Goal: Information Seeking & Learning: Find specific page/section

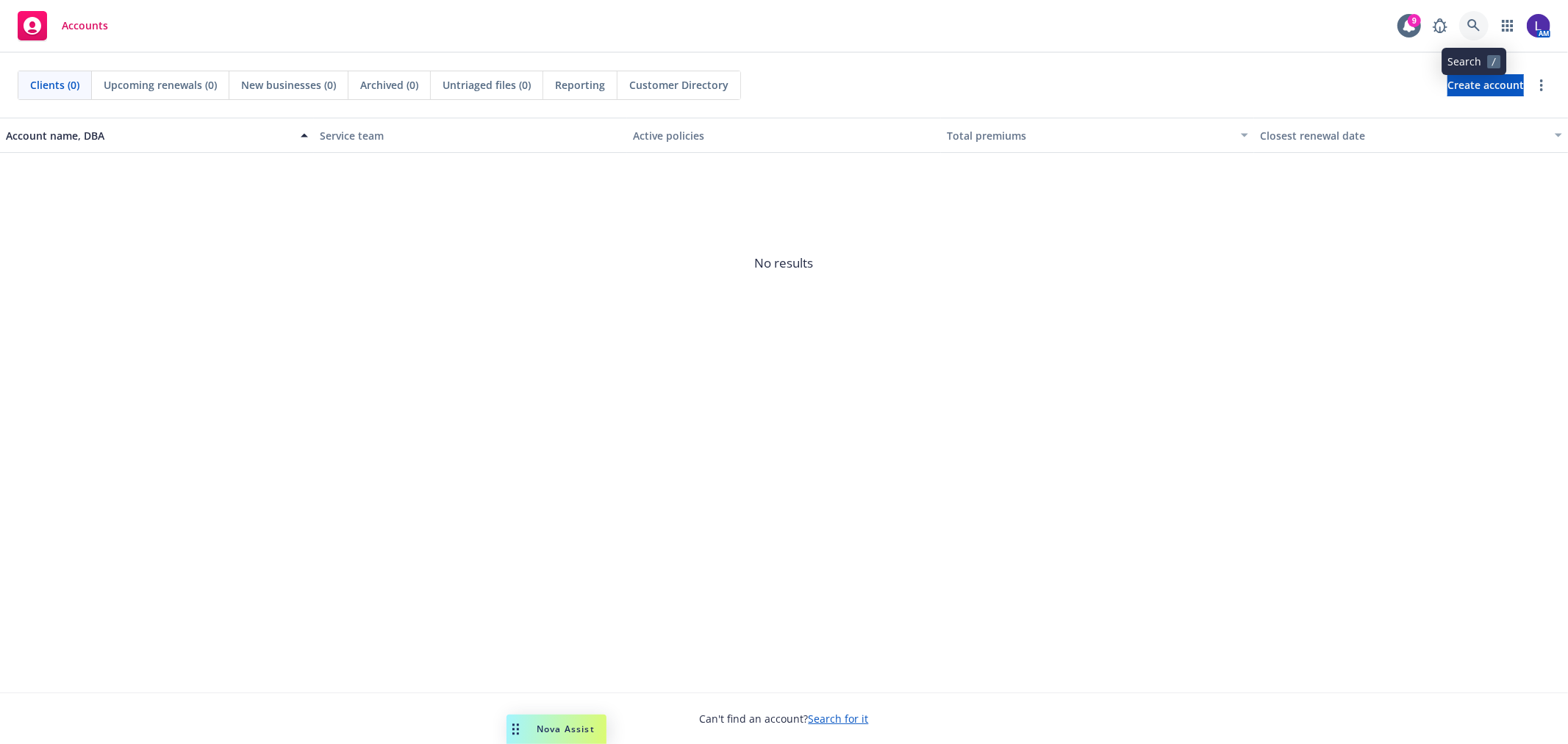
click at [1472, 22] on icon at bounding box center [1474, 26] width 13 height 13
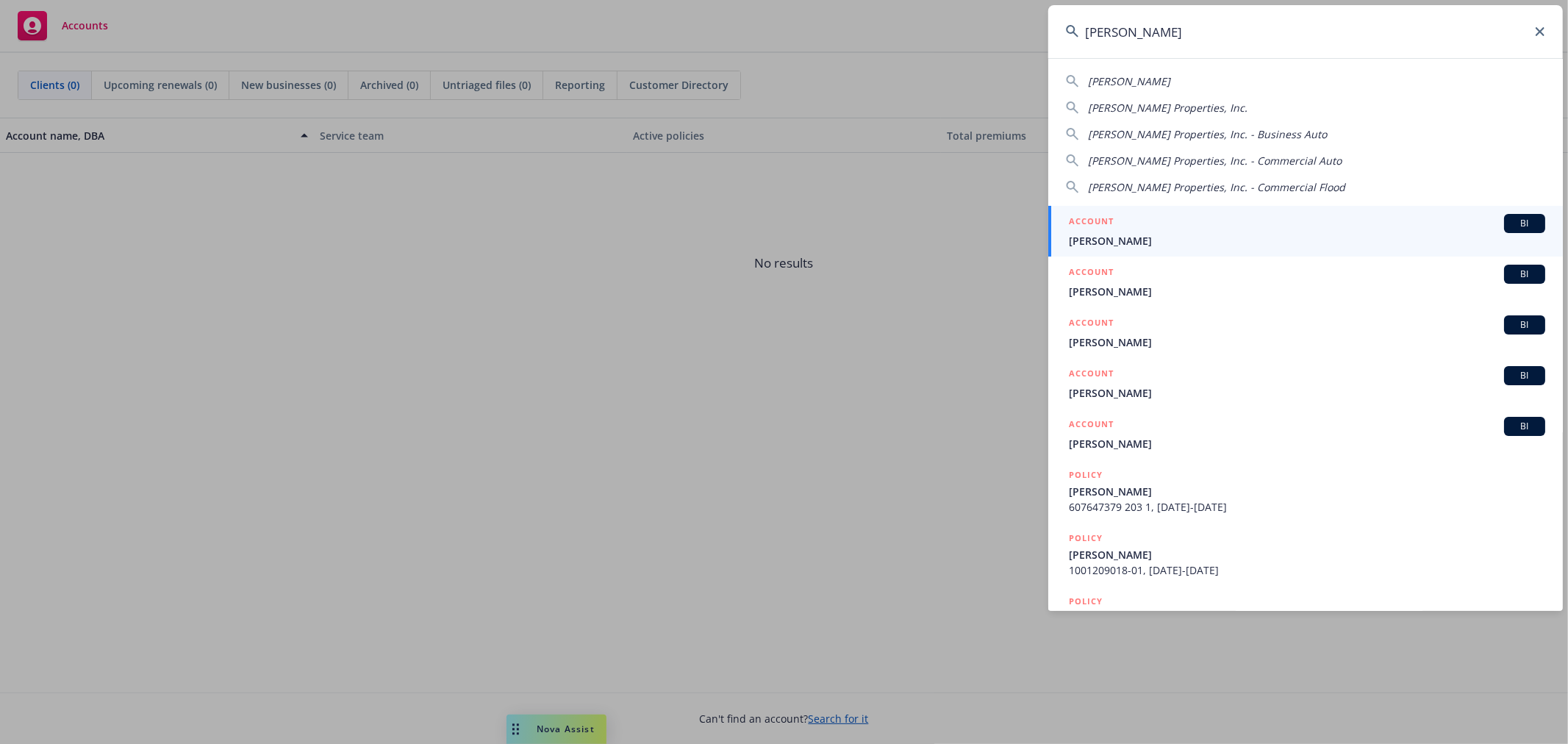
click at [1155, 34] on input "ethan" at bounding box center [1305, 31] width 514 height 53
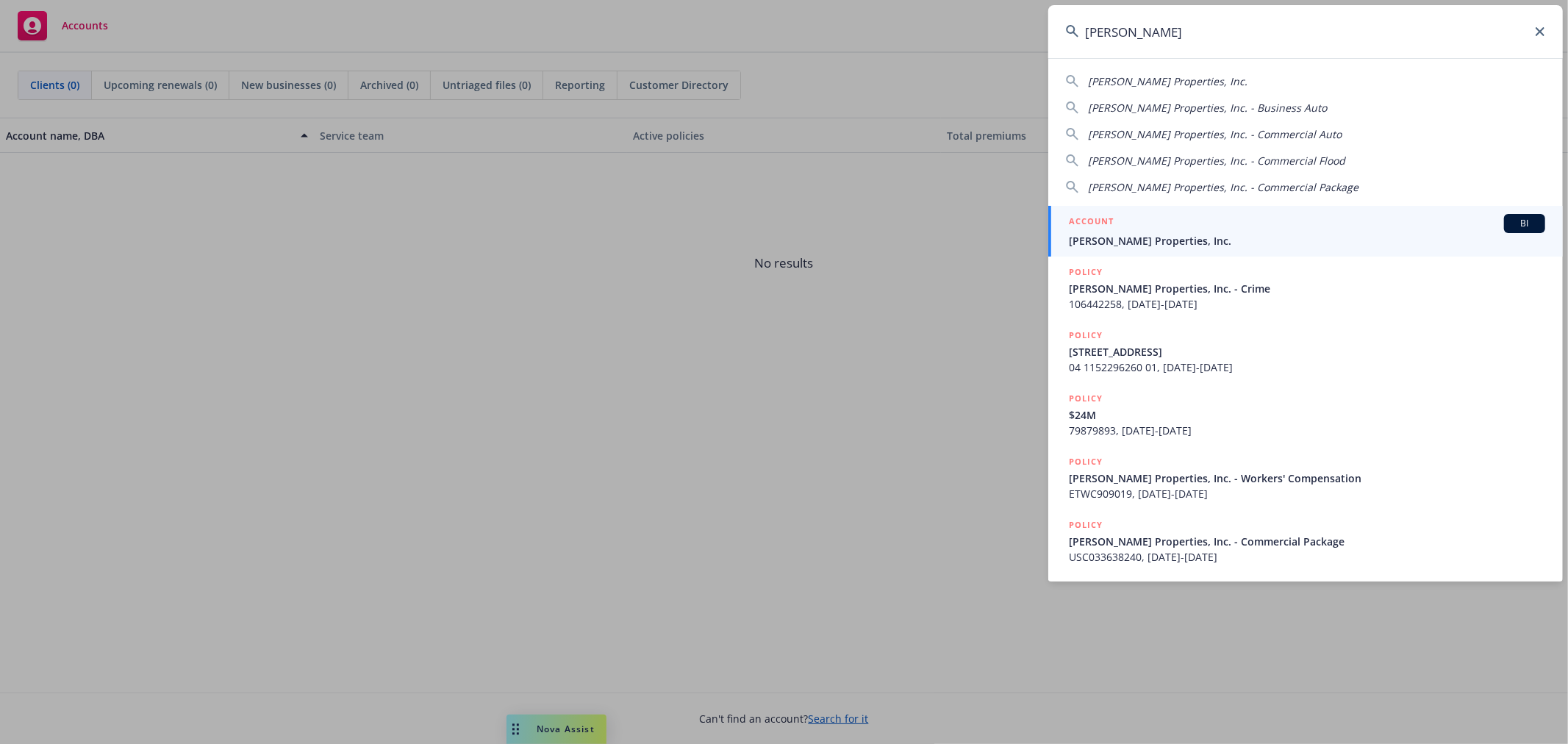
type input "ethan conrad"
click at [1138, 231] on div "ACCOUNT BI" at bounding box center [1307, 223] width 476 height 19
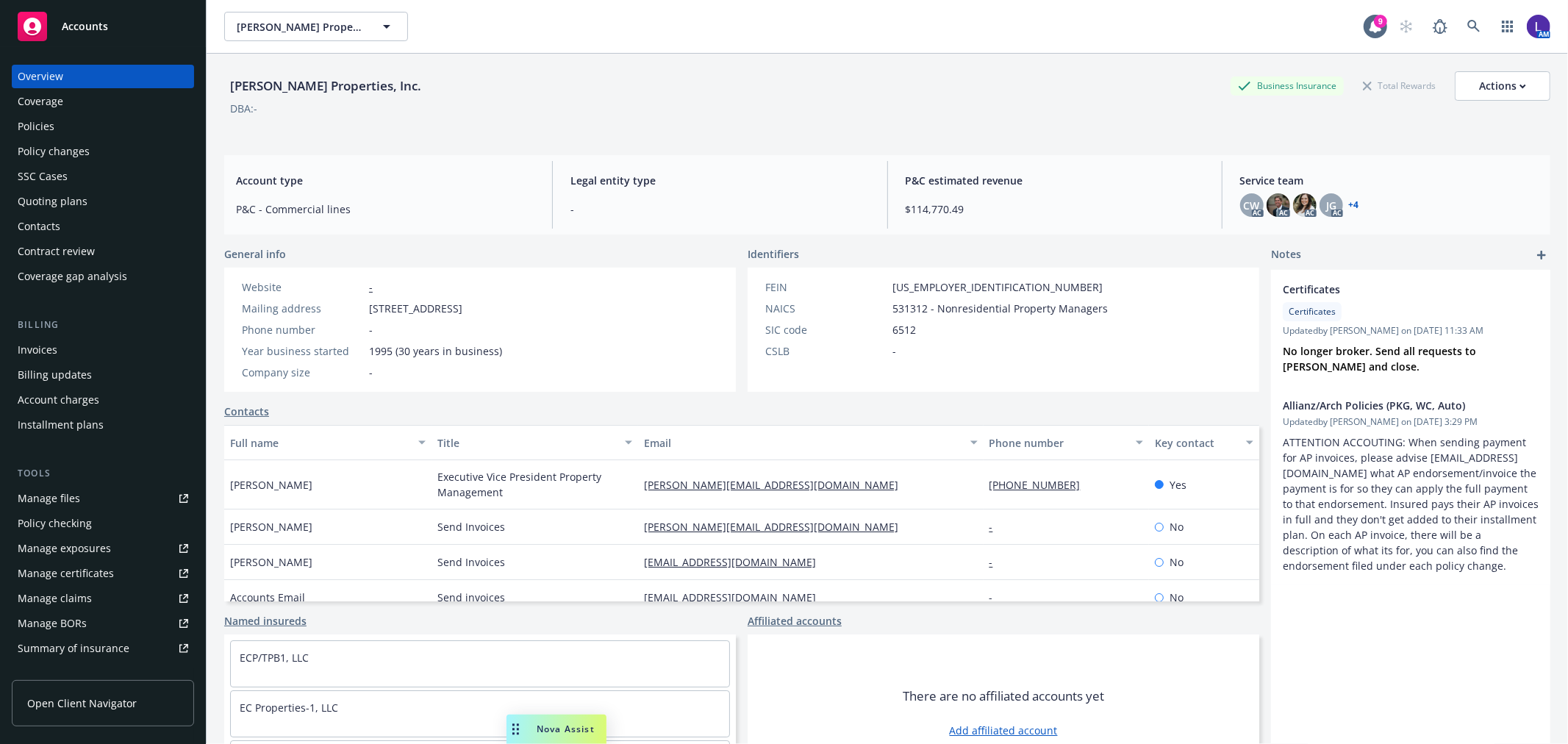
click at [73, 399] on div "Account charges" at bounding box center [58, 400] width 81 height 23
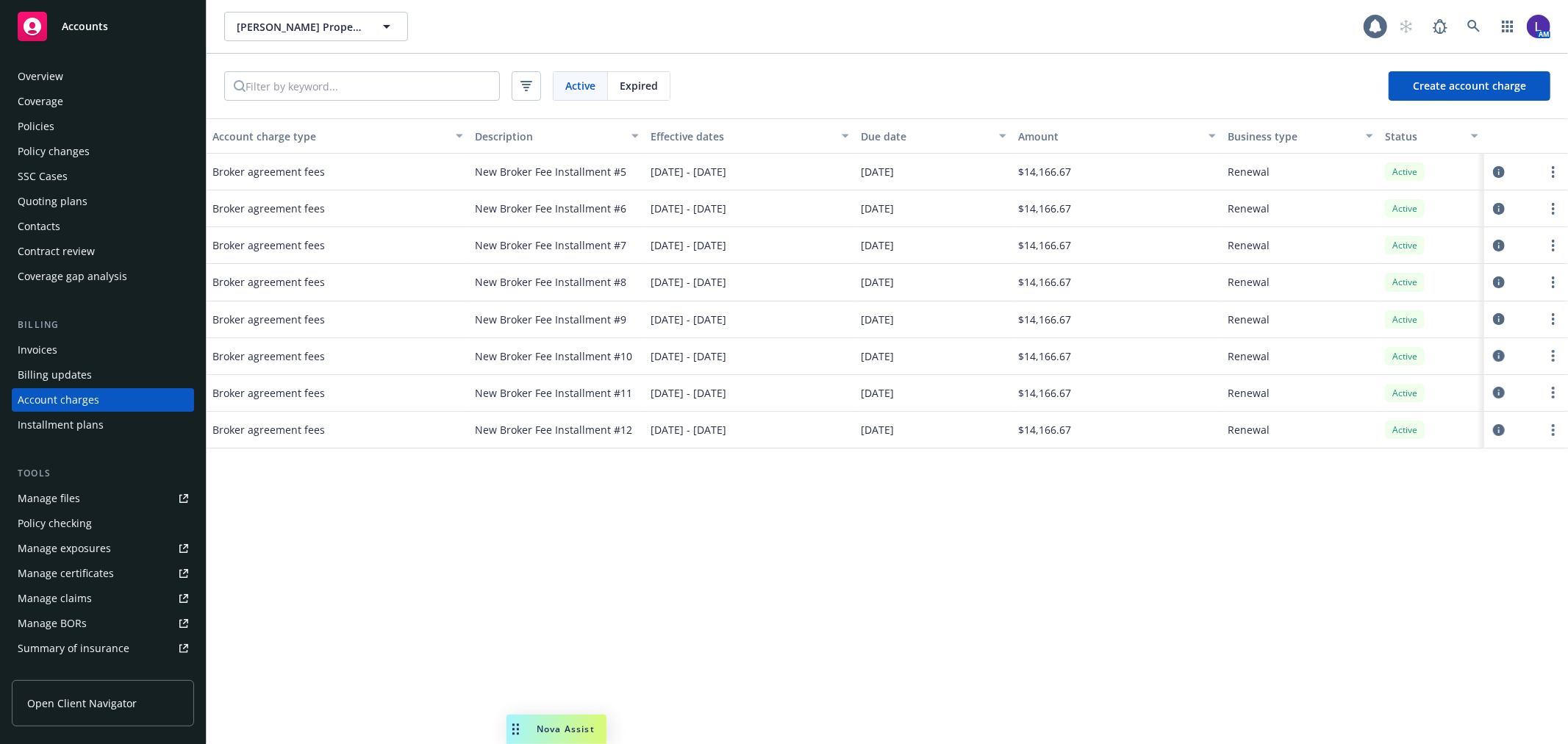
scroll to position [4, 0]
click at [34, 490] on div "Manage files" at bounding box center [49, 494] width 63 height 23
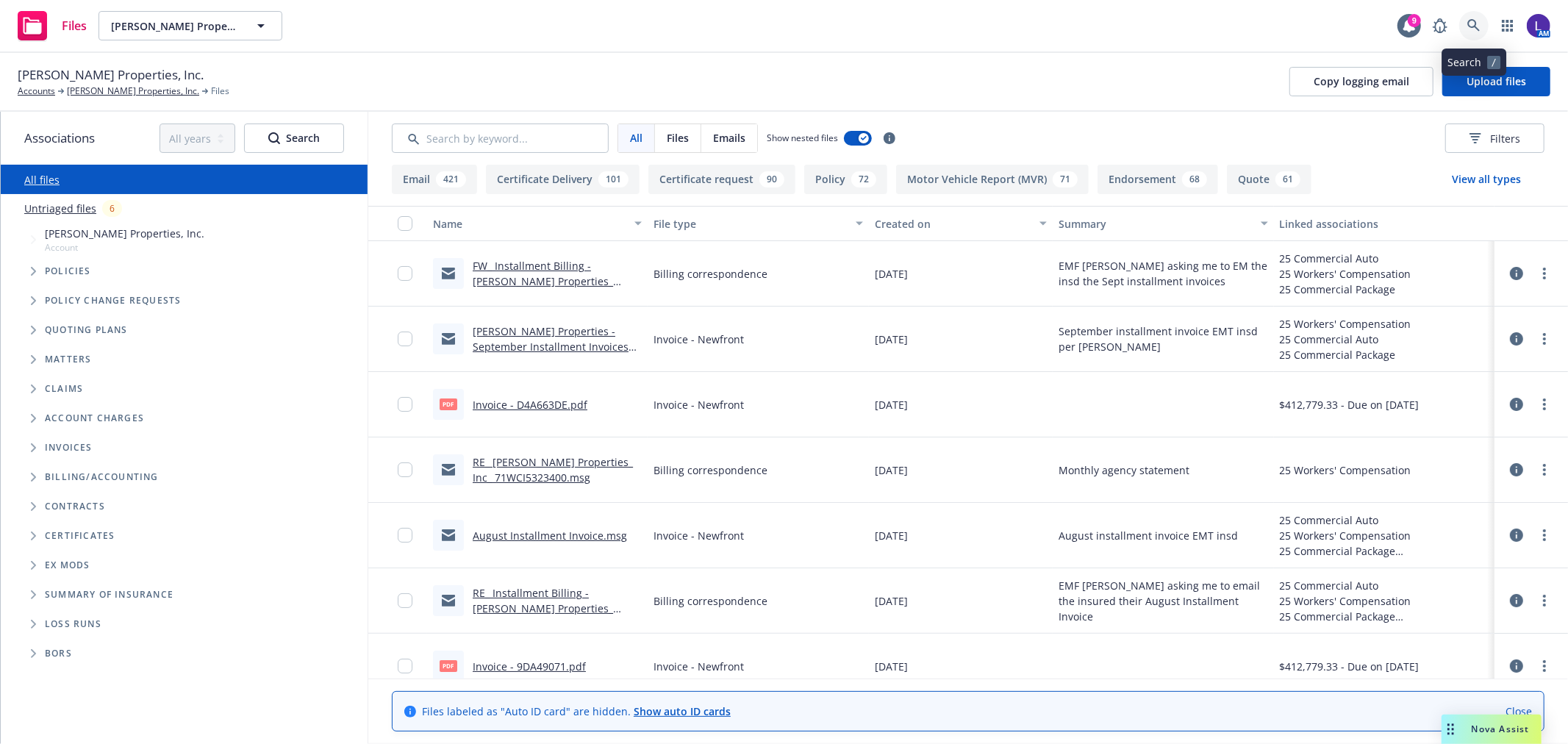
click at [1467, 23] on icon at bounding box center [1474, 26] width 13 height 13
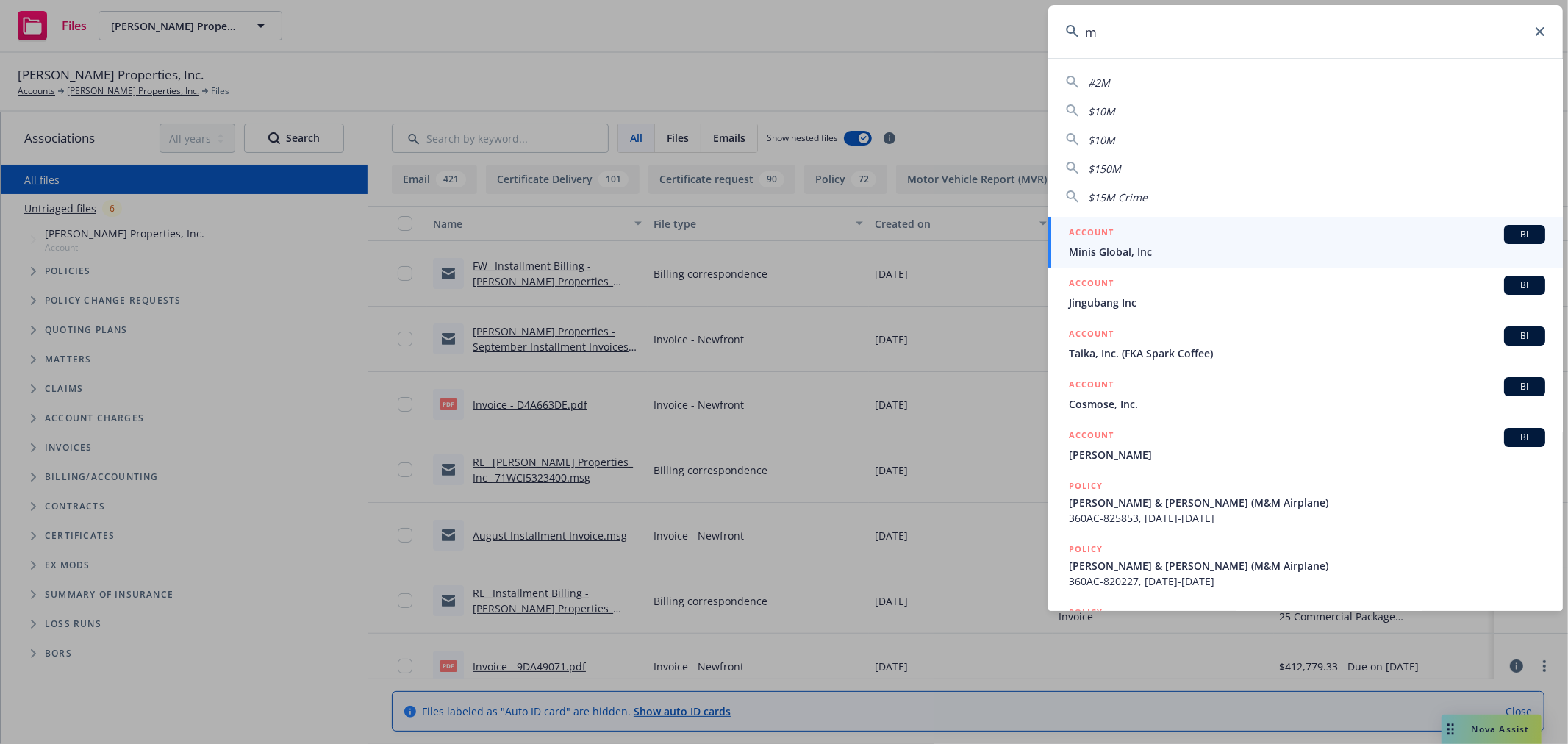
type input "m"
drag, startPoint x: 1119, startPoint y: 35, endPoint x: 1093, endPoint y: 35, distance: 26.0
click at [1093, 35] on input "m" at bounding box center [1305, 31] width 514 height 53
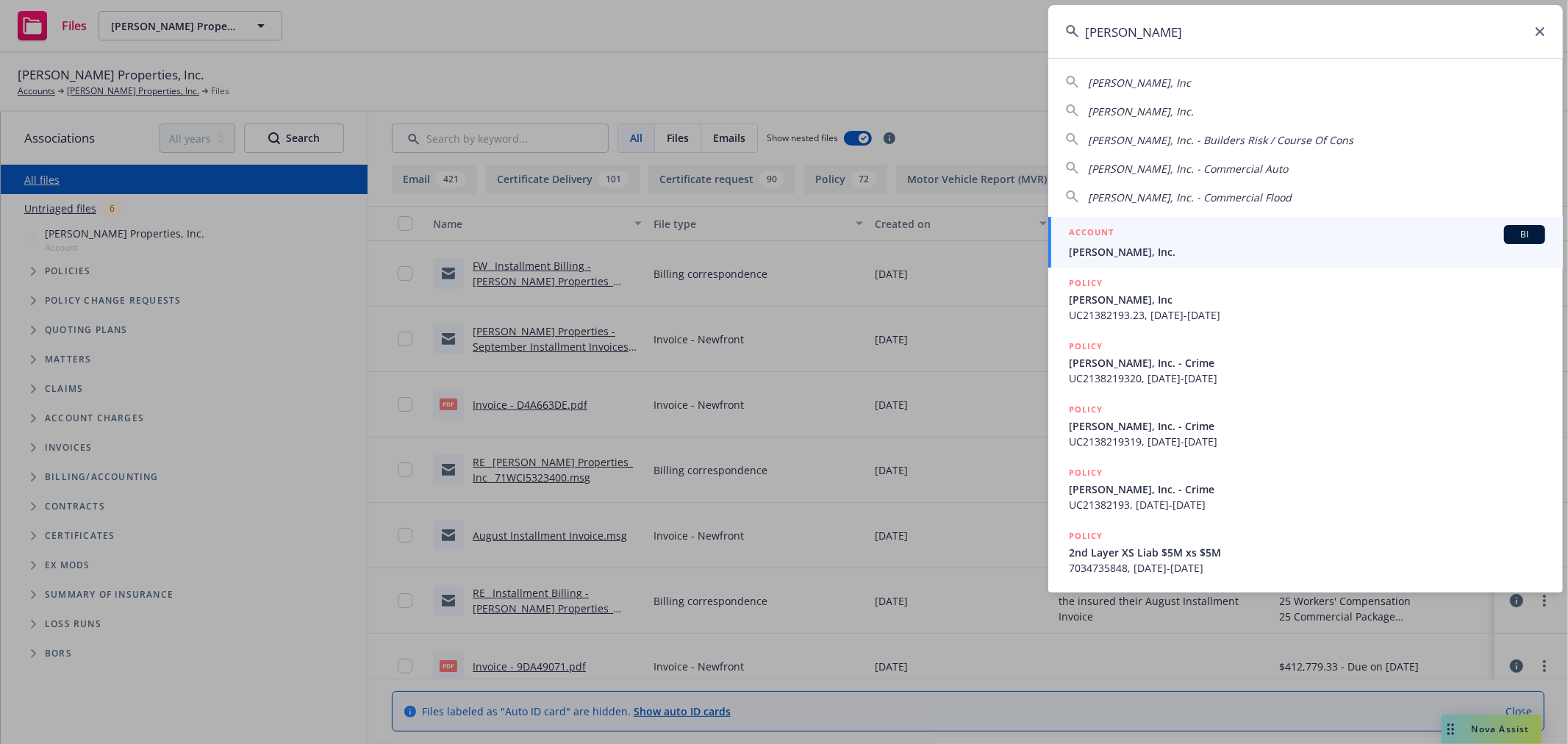
type input "jb matte"
click at [1117, 261] on link "ACCOUNT BI JB Matteson, Inc." at bounding box center [1305, 242] width 514 height 51
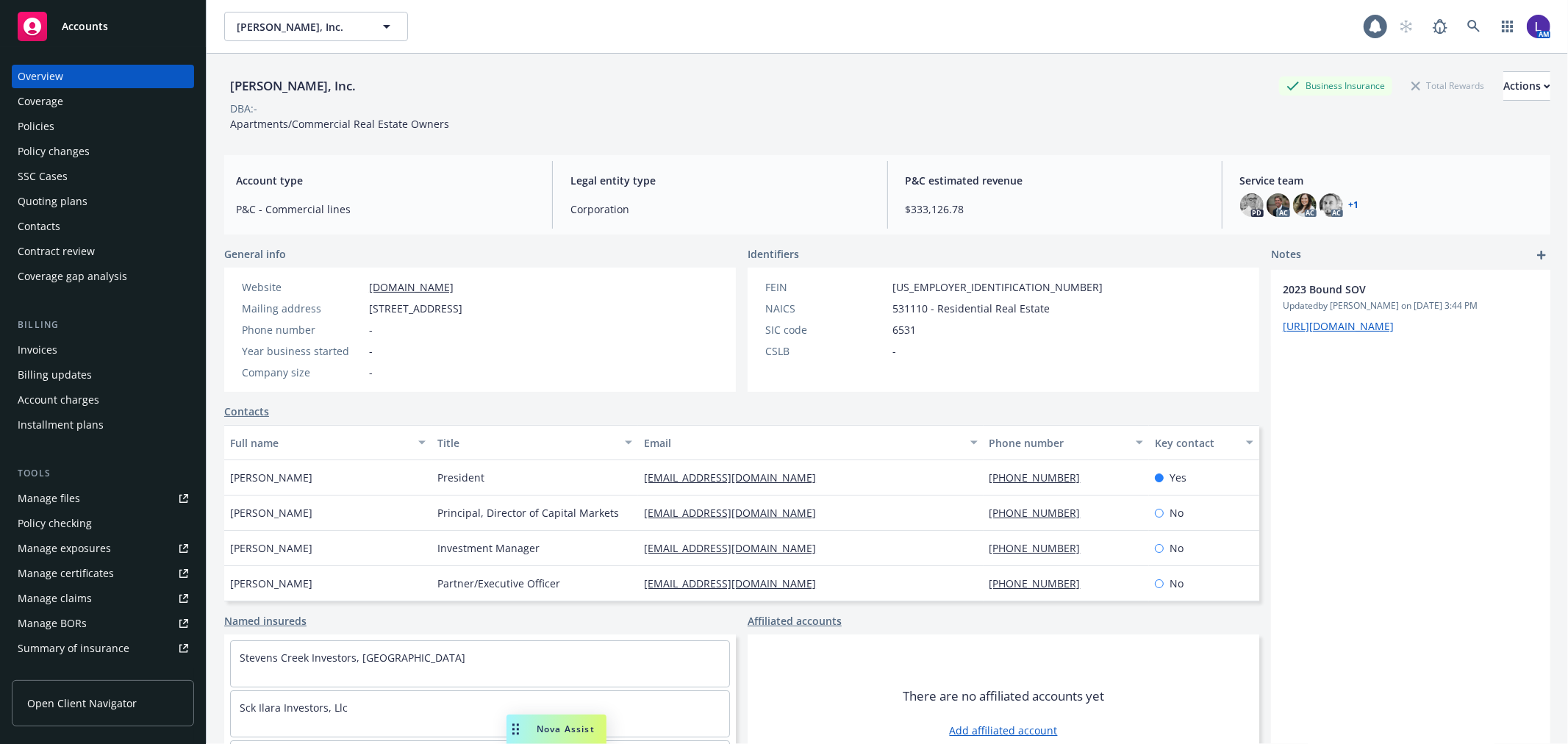
click at [70, 125] on div "Policies" at bounding box center [103, 126] width 170 height 23
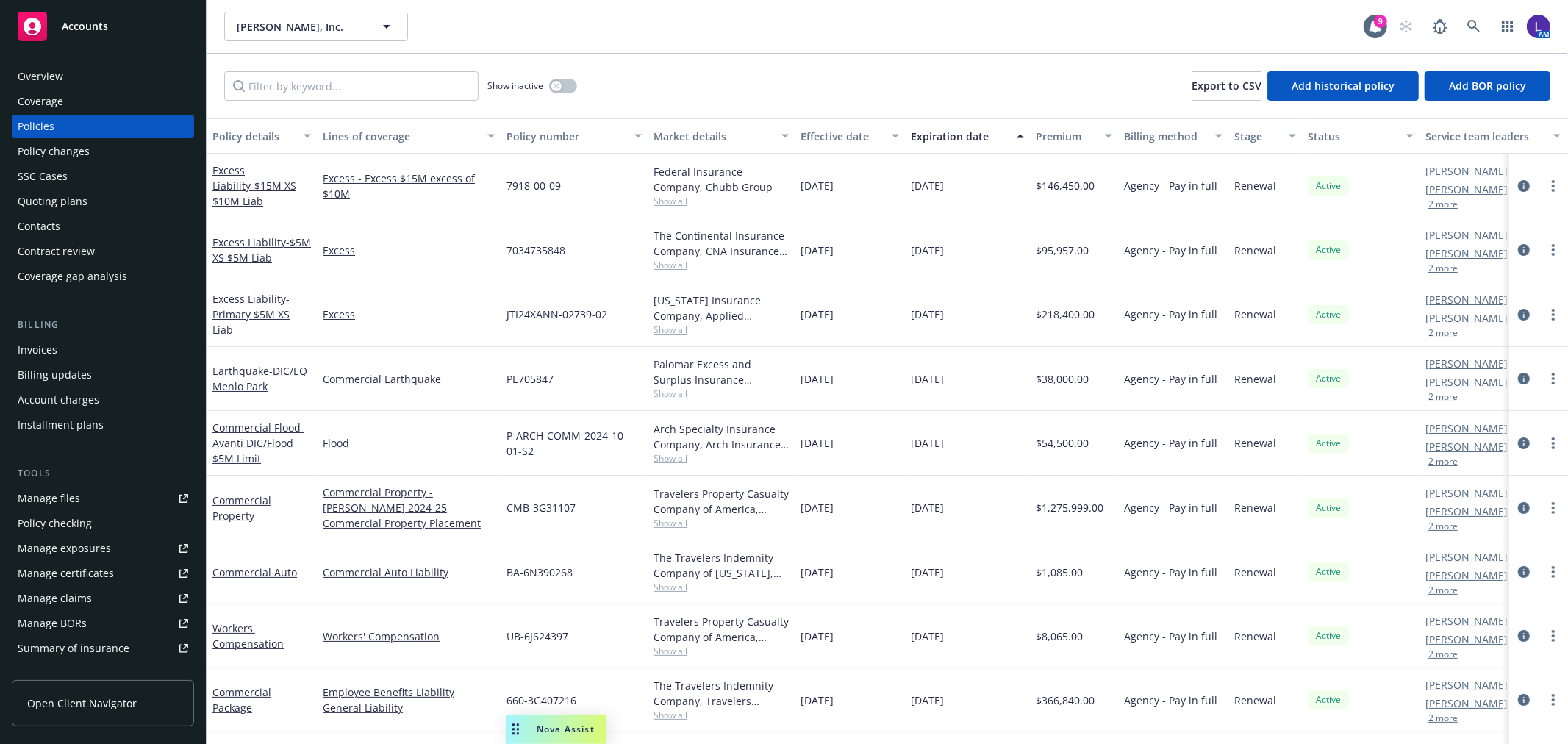
click at [1449, 206] on button "2 more" at bounding box center [1443, 205] width 30 height 9
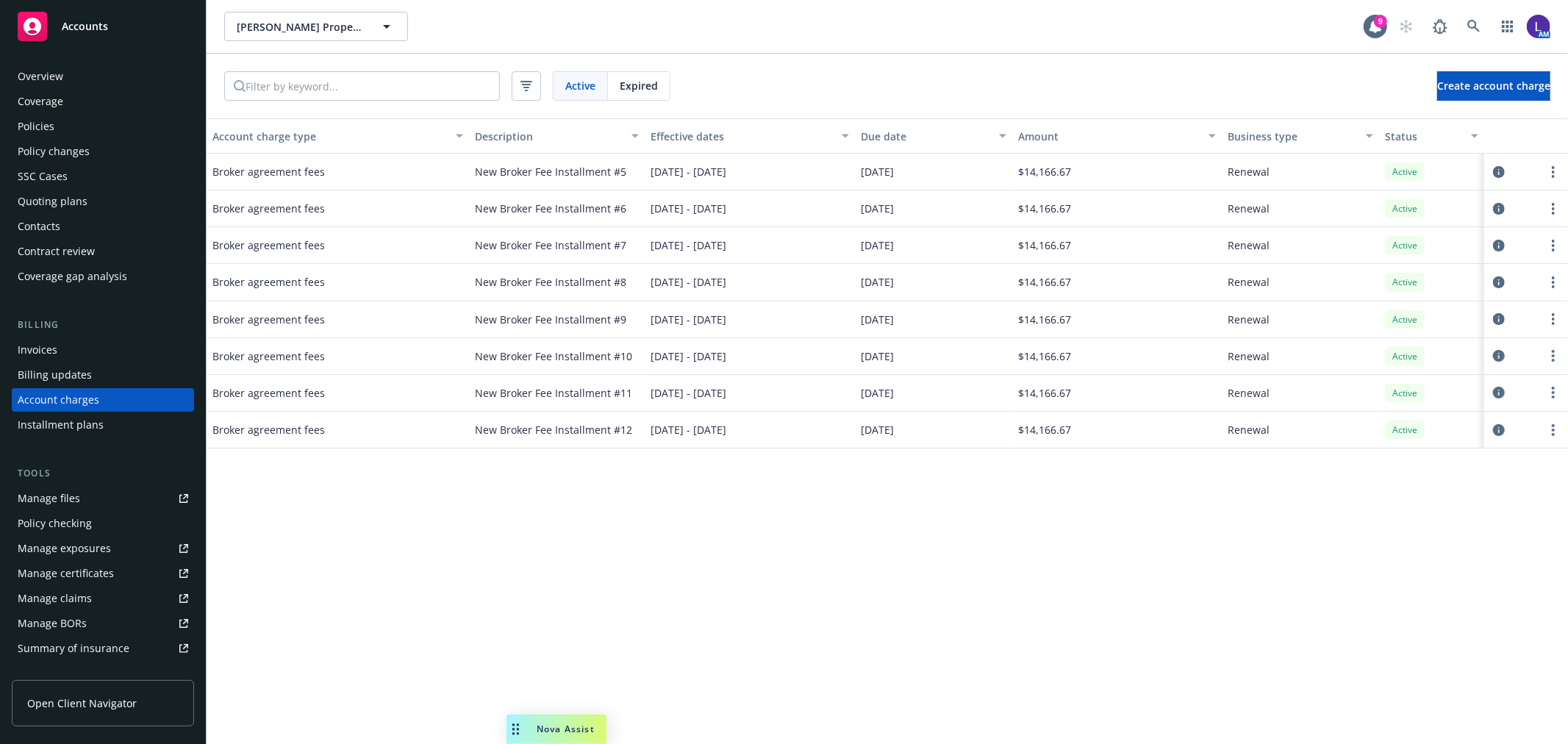
scroll to position [4, 0]
click at [1483, 22] on link at bounding box center [1475, 27] width 30 height 30
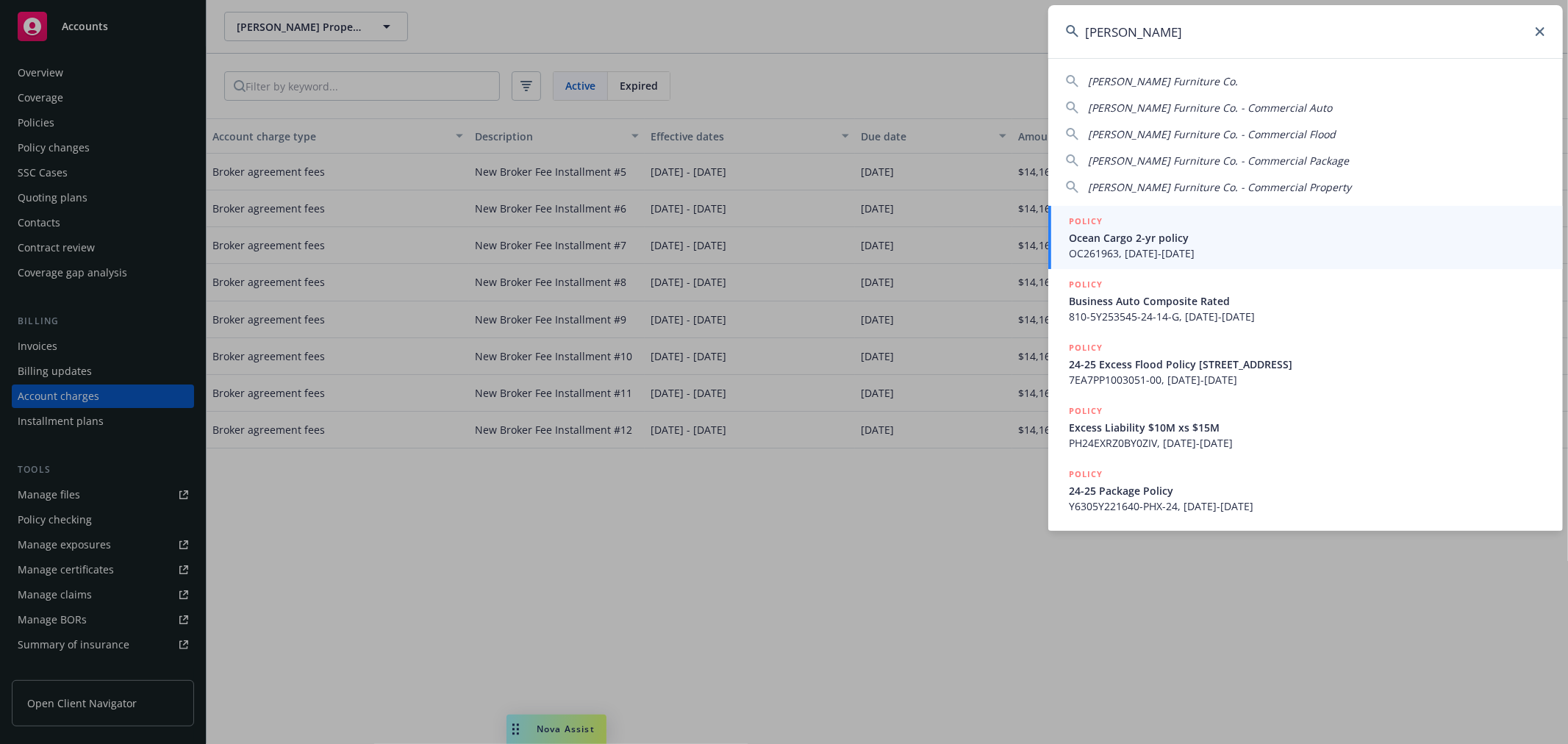
type input "gardner w"
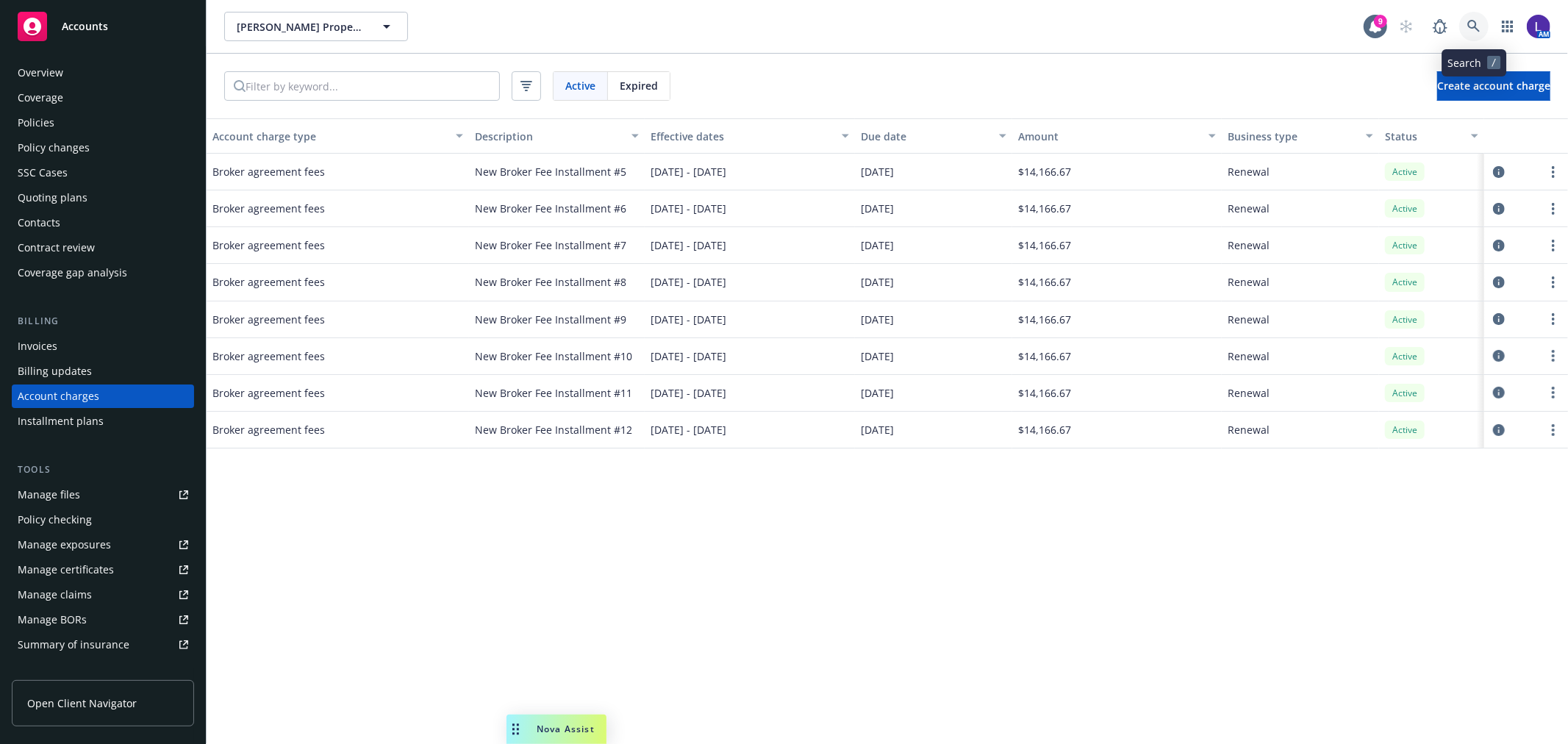
click at [1478, 26] on icon at bounding box center [1474, 26] width 13 height 13
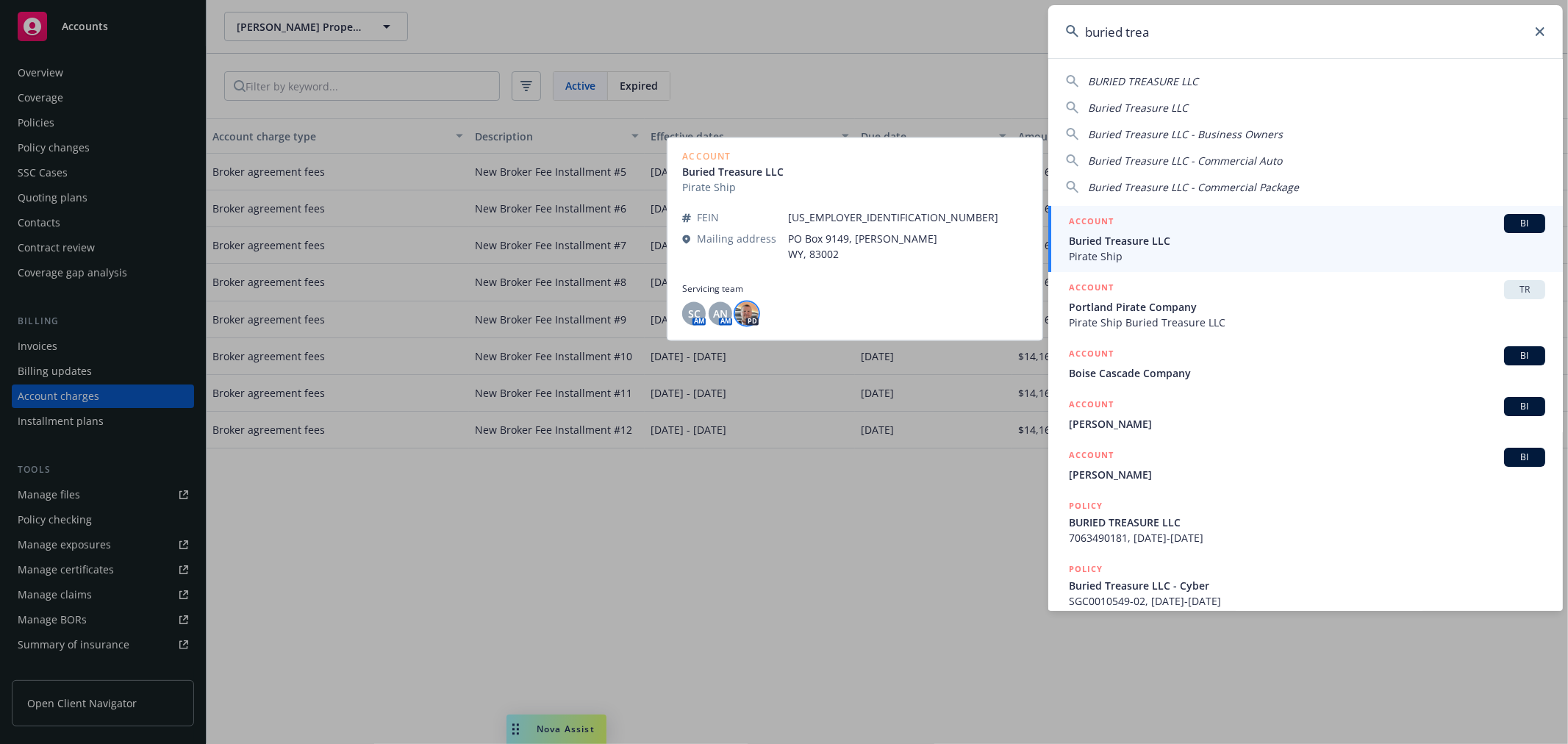
type input "buried trea"
click at [747, 314] on img at bounding box center [747, 314] width 23 height 23
click at [1143, 231] on div "ACCOUNT BI" at bounding box center [1307, 223] width 476 height 19
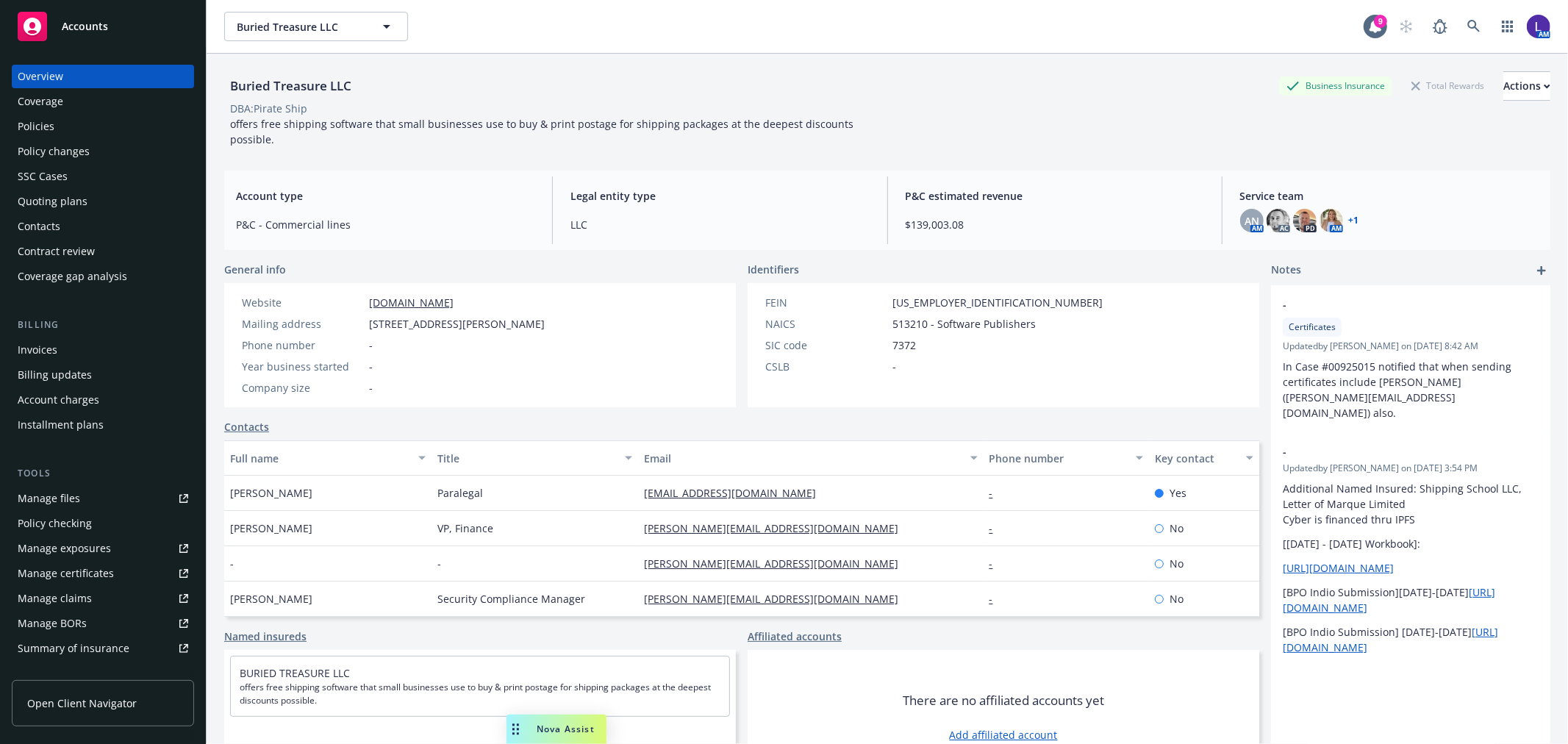
click at [54, 127] on div "Policies" at bounding box center [103, 126] width 170 height 23
